Goal: Understand process/instructions: Learn how to perform a task or action

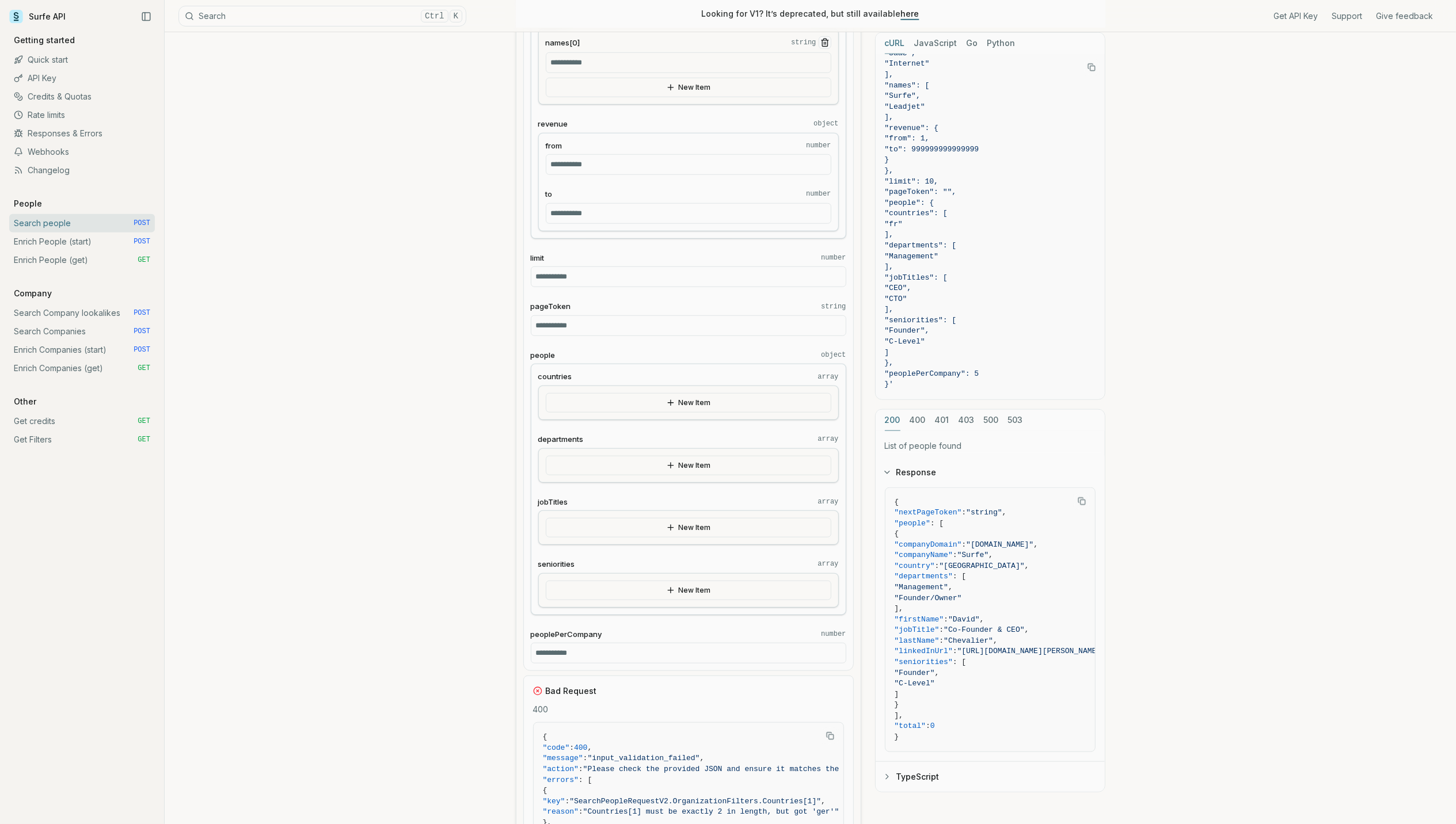
scroll to position [844, 0]
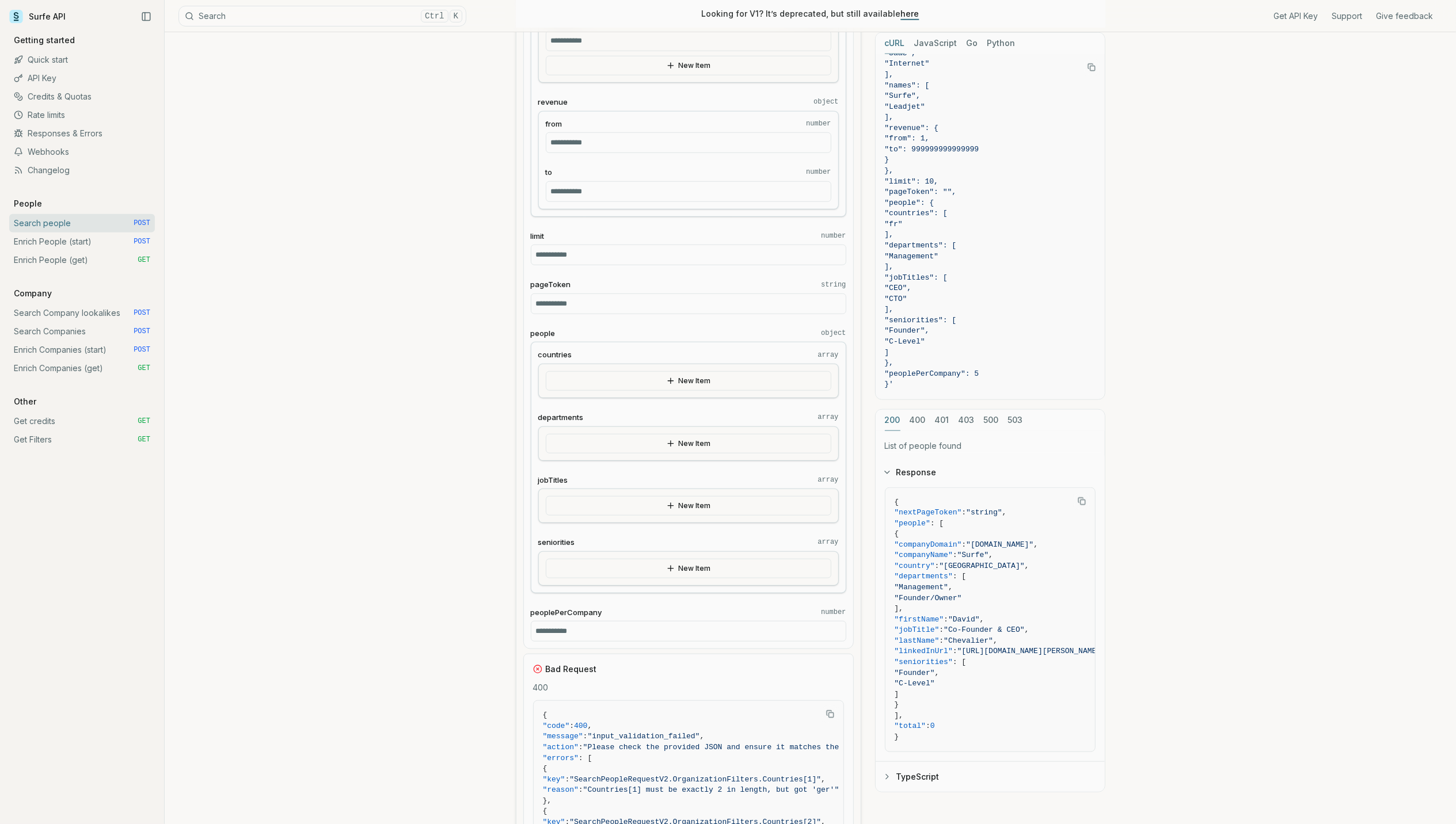
click at [676, 578] on button "New Item" at bounding box center [688, 569] width 286 height 20
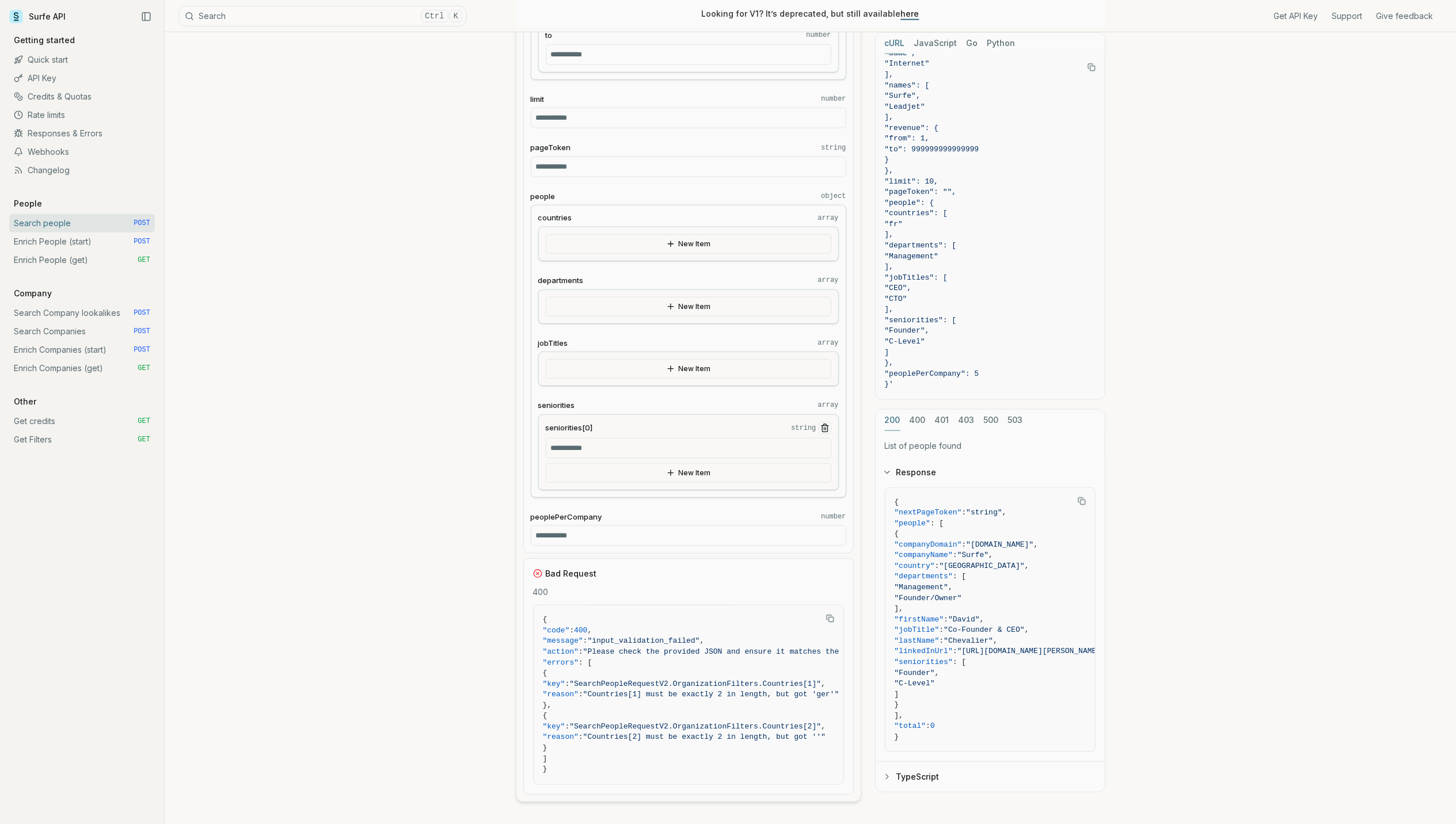
scroll to position [997, 0]
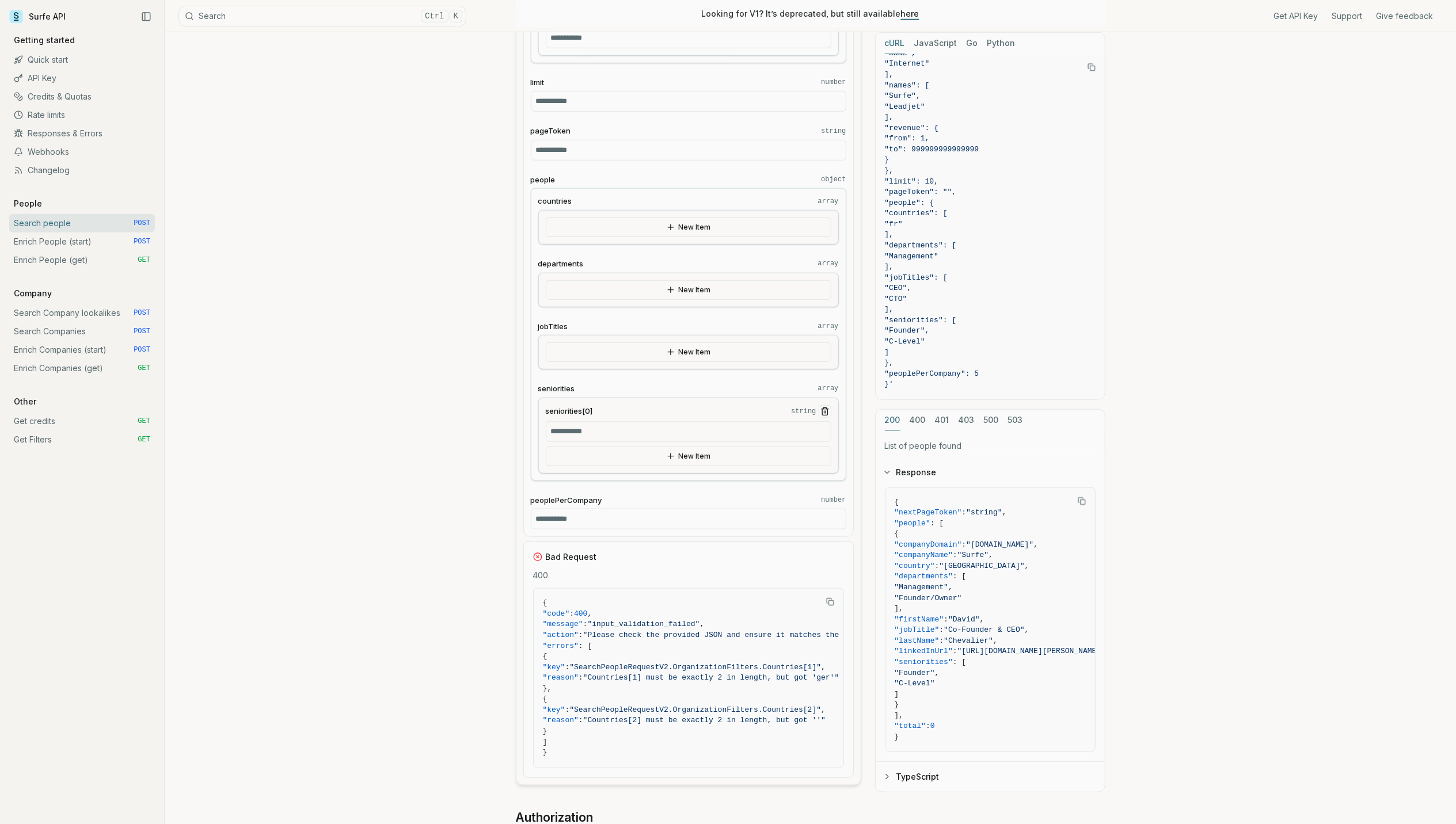
click at [588, 442] on input "seniorities[0] string" at bounding box center [688, 431] width 286 height 21
click at [512, 445] on article "**********" at bounding box center [810, 542] width 645 height 3015
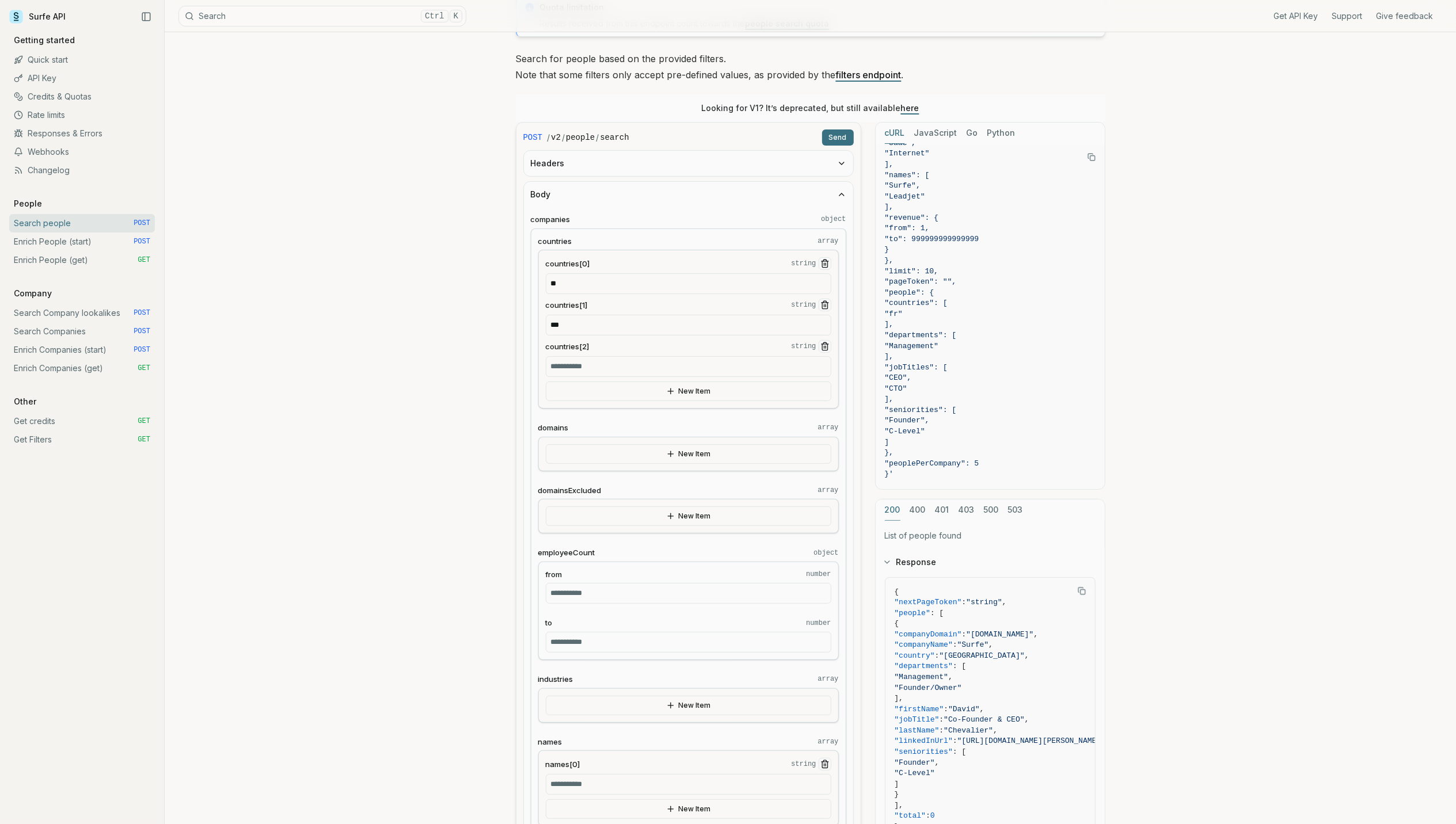
scroll to position [0, 0]
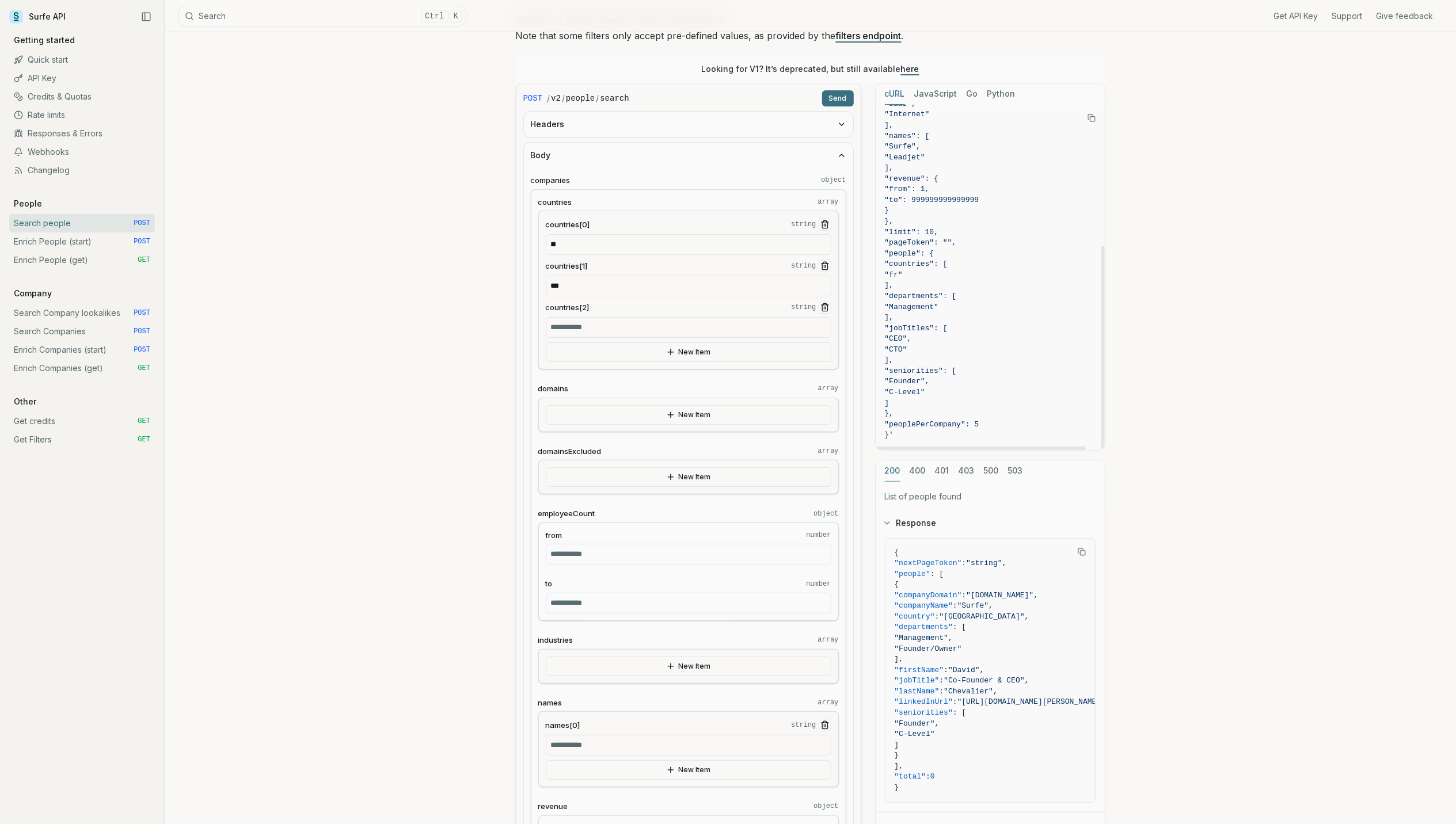
scroll to position [153, 0]
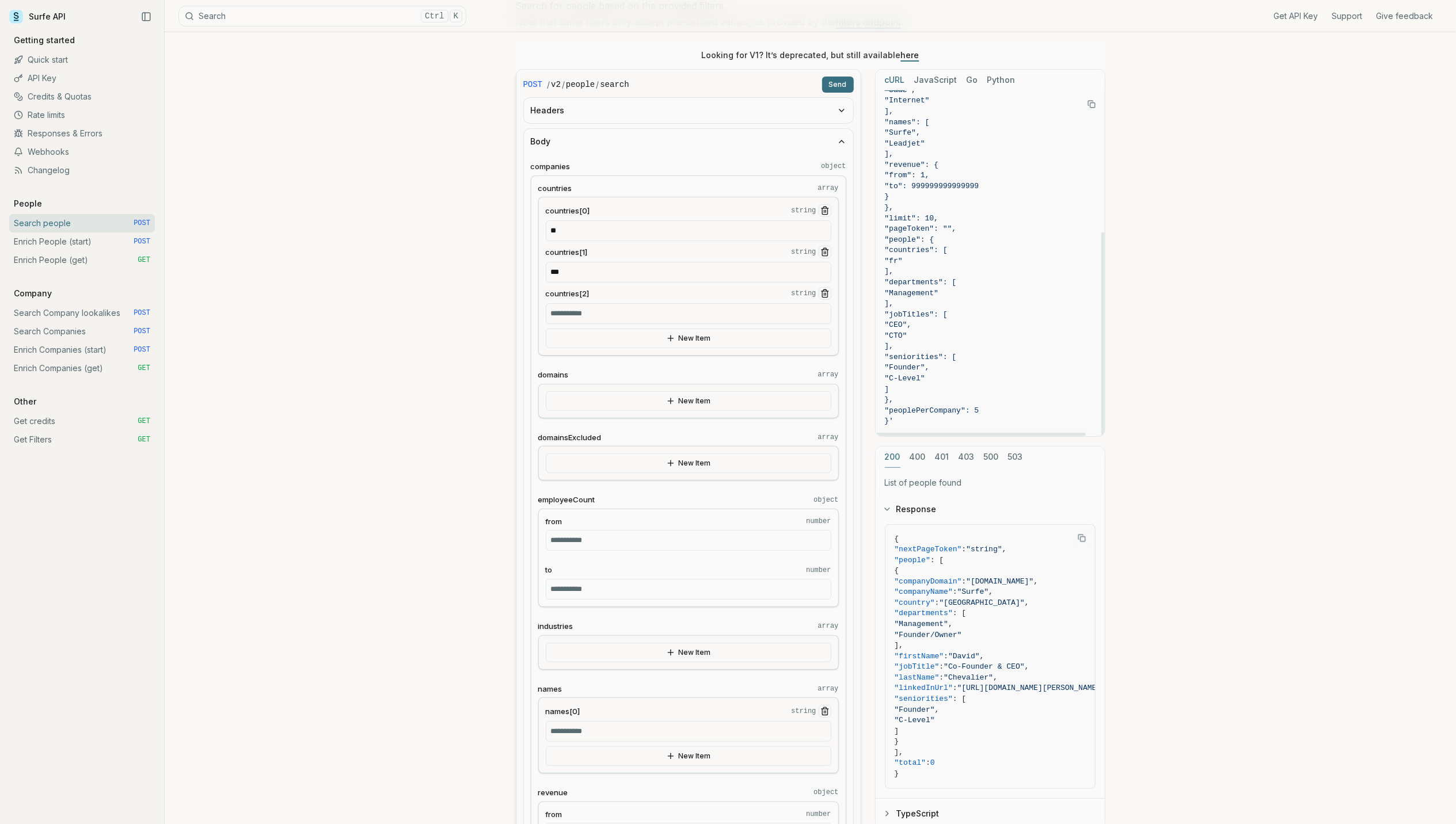
drag, startPoint x: 949, startPoint y: 390, endPoint x: 906, endPoint y: 307, distance: 93.5
click at [906, 307] on code "curl -X POST "[URL][DOMAIN_NAME]" \ -H "Authorization: Bearer <token>" \ -H "Co…" at bounding box center [990, 143] width 211 height 566
copy code "], "jobTitles": [ "CEO", "CTO" ], "seniorities": [ "Founder", "C-Level" ]"
